Goal: Complete application form

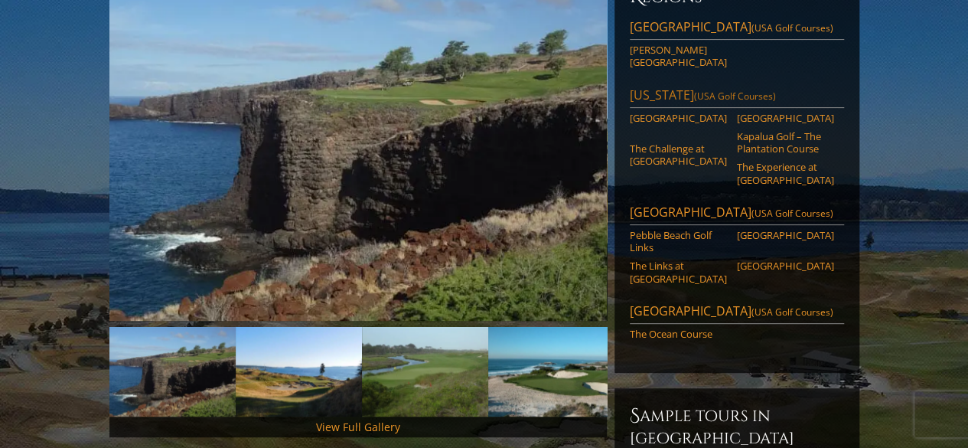
scroll to position [230, 0]
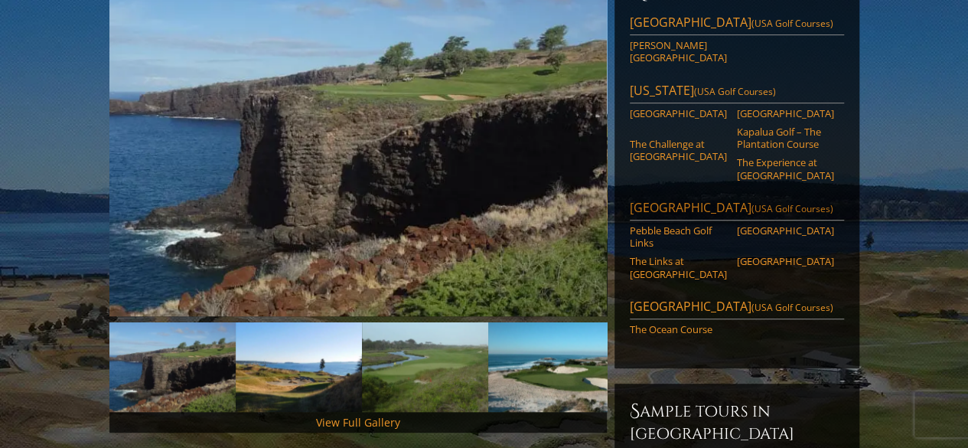
click at [723, 199] on link "[GEOGRAPHIC_DATA] ([GEOGRAPHIC_DATA] Golf Courses)" at bounding box center [737, 209] width 214 height 21
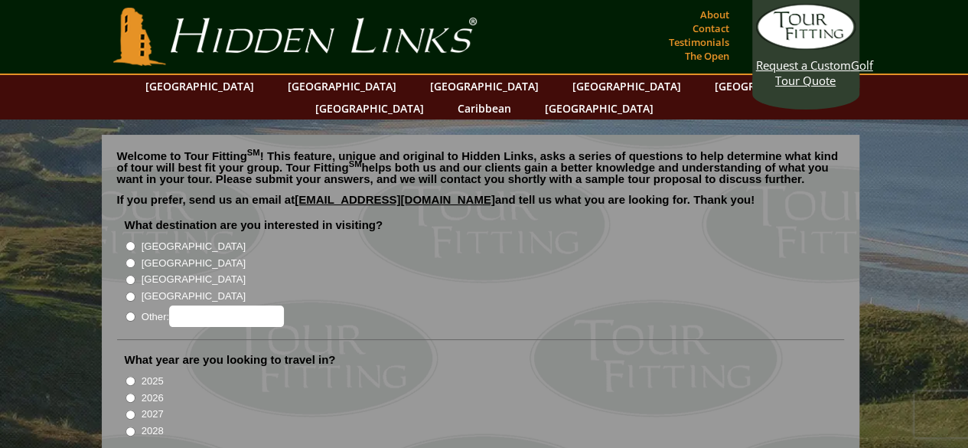
click at [126, 393] on input "2026" at bounding box center [131, 398] width 10 height 10
radio input "true"
click at [127, 312] on input "Other:" at bounding box center [131, 317] width 10 height 10
radio input "true"
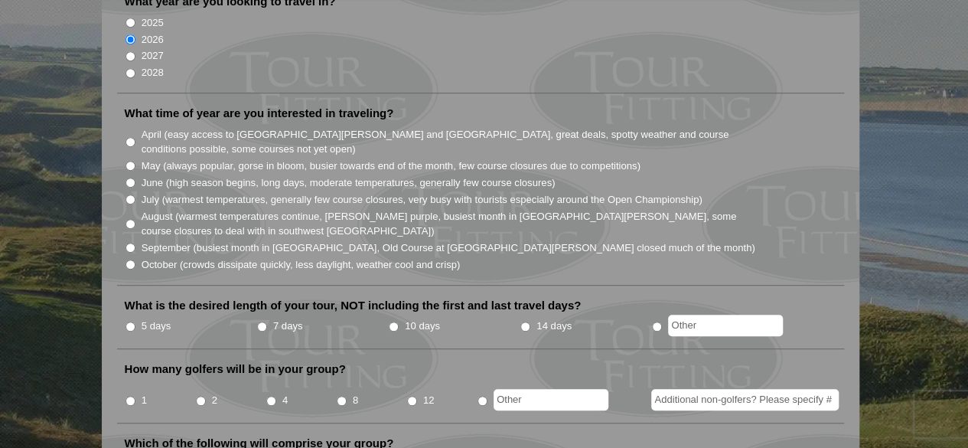
scroll to position [383, 0]
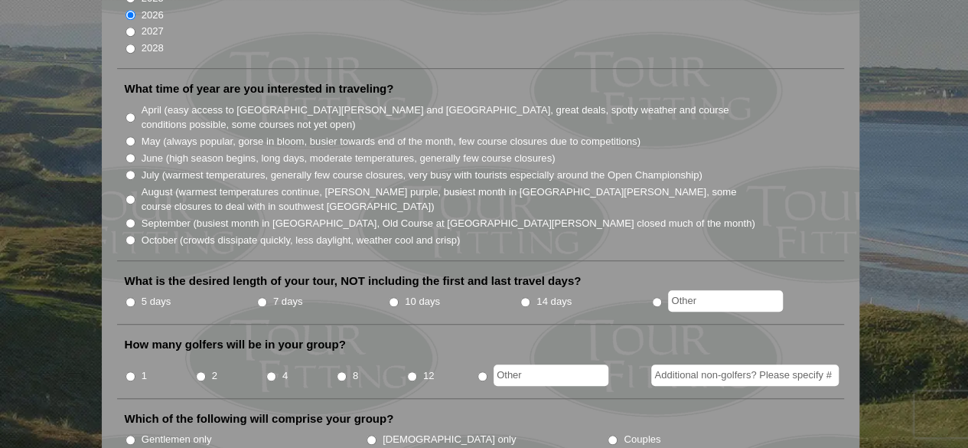
click at [129, 297] on input "5 days" at bounding box center [131, 302] width 10 height 10
radio input "true"
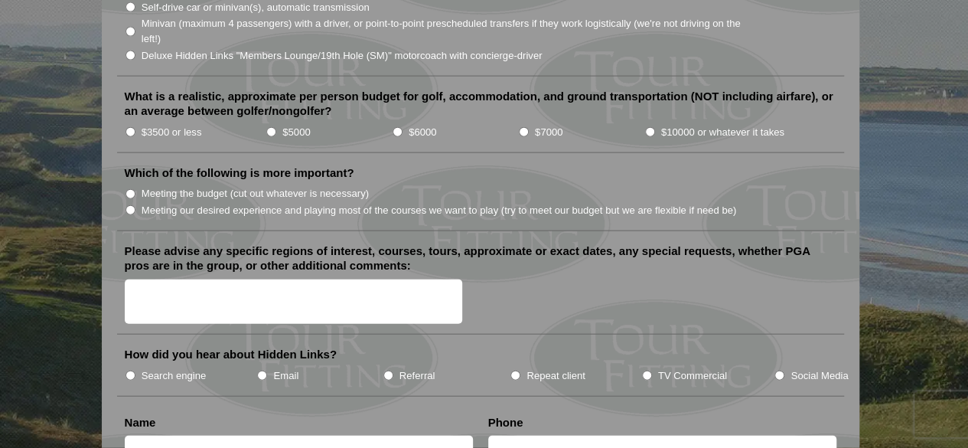
scroll to position [1684, 0]
